Goal: Navigation & Orientation: Find specific page/section

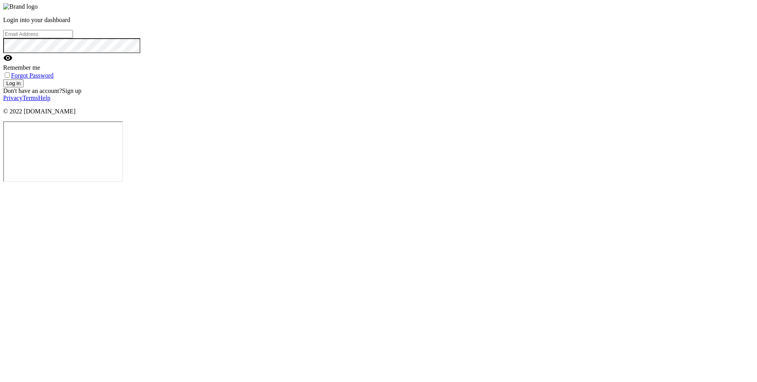
type input "[EMAIL_ADDRESS][DOMAIN_NAME]"
click at [24, 87] on button "Log in" at bounding box center [13, 83] width 20 height 8
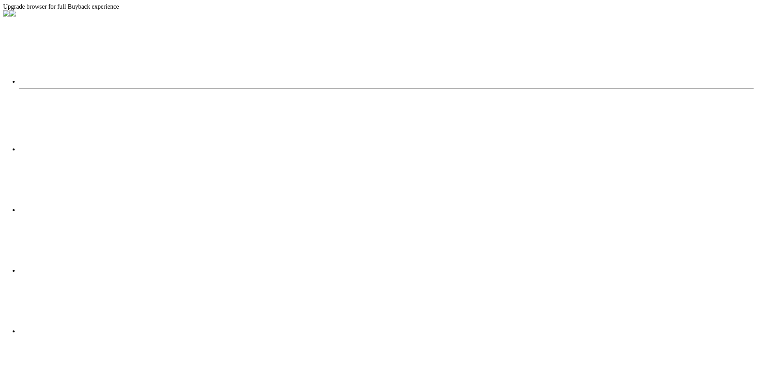
select select "2025"
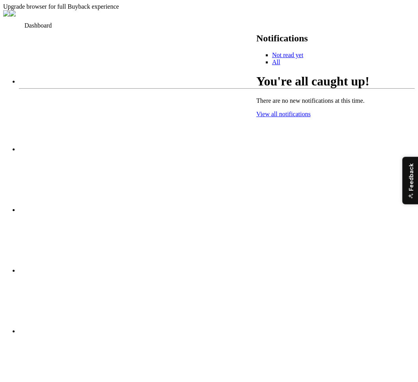
click at [19, 24] on use at bounding box center [19, 24] width 0 height 0
select select "2025"
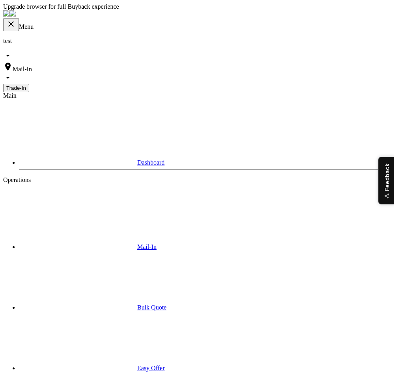
click at [66, 159] on link "Dashboard" at bounding box center [91, 162] width 145 height 7
select select "2025"
